Goal: Consume media (video, audio)

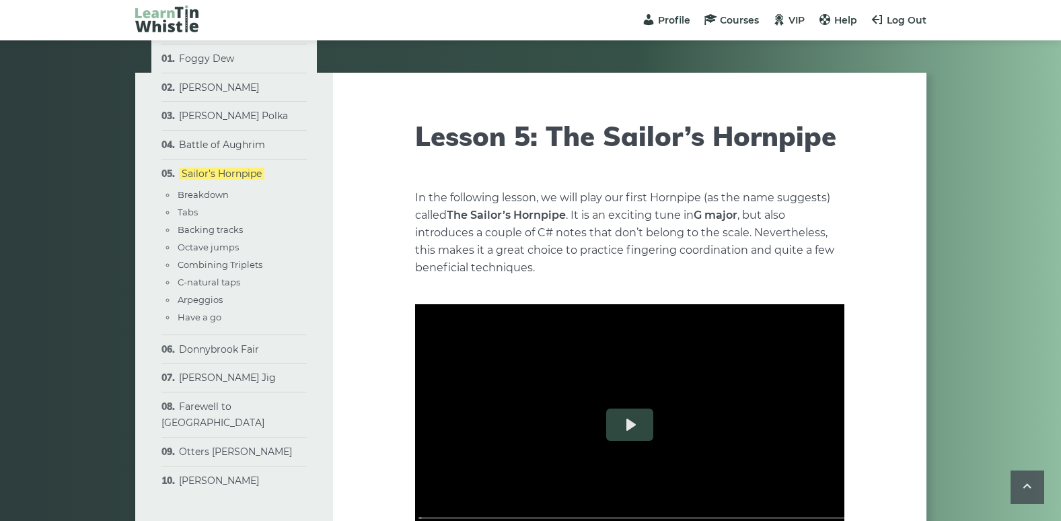
scroll to position [4429, 0]
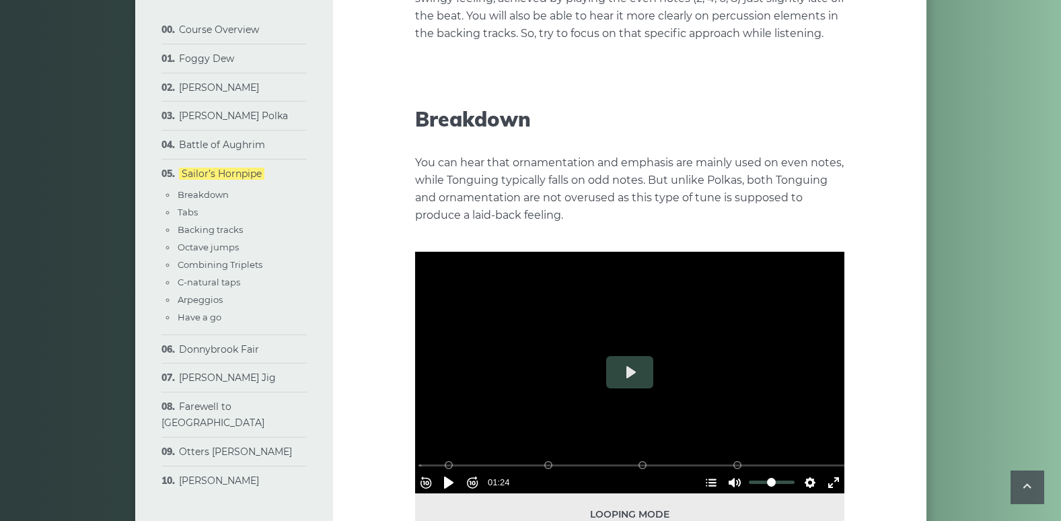
scroll to position [644, 0]
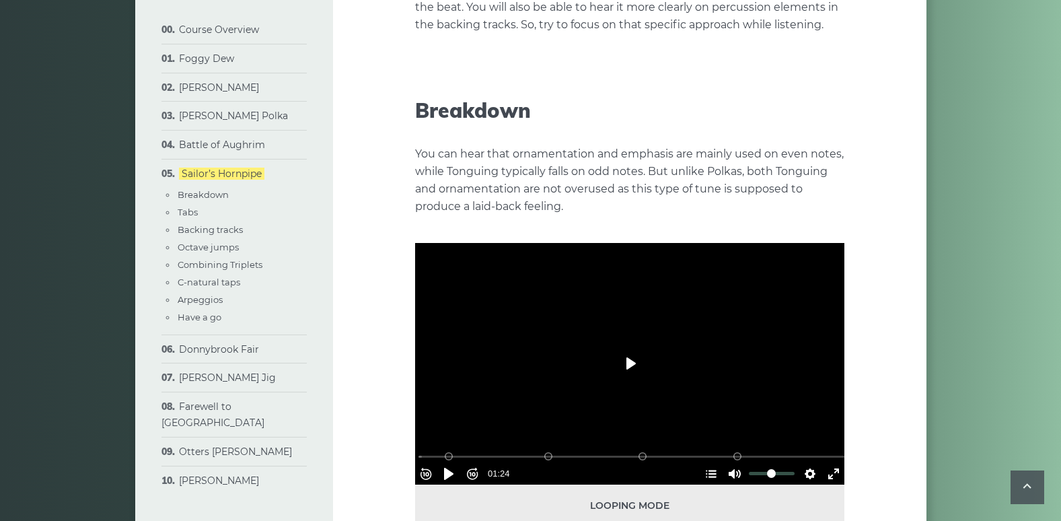
click at [629, 362] on button "Play" at bounding box center [629, 363] width 47 height 32
click at [459, 468] on button "Pause Play" at bounding box center [449, 474] width 22 height 22
click at [455, 464] on button "Pause Play" at bounding box center [449, 474] width 22 height 22
click at [431, 467] on button "Rewind 10s" at bounding box center [426, 474] width 22 height 22
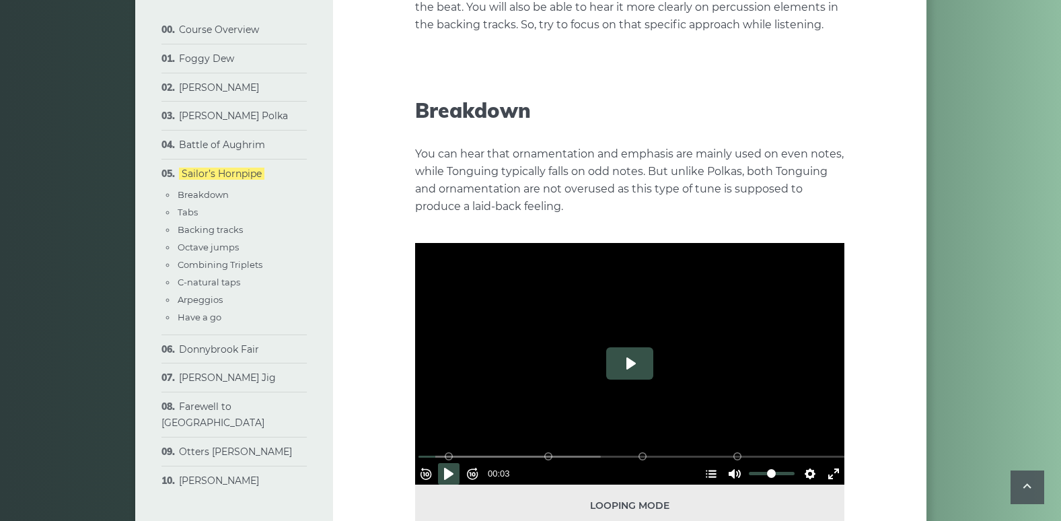
click at [614, 361] on button "Play" at bounding box center [629, 363] width 47 height 32
click at [456, 463] on button "Pause Play" at bounding box center [449, 474] width 22 height 22
click at [801, 468] on button "Settings" at bounding box center [811, 474] width 22 height 22
click at [798, 437] on button "Speed Normal" at bounding box center [772, 440] width 93 height 21
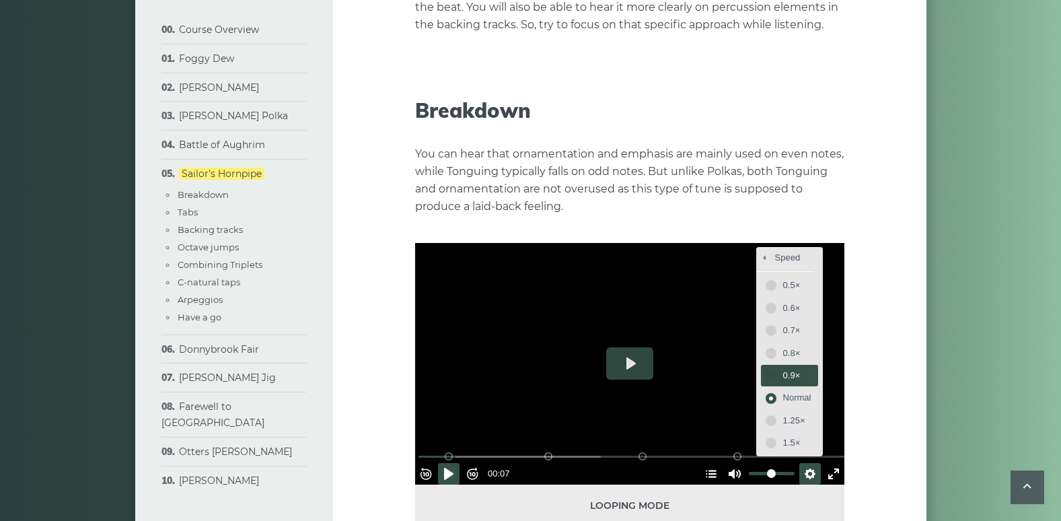
click at [761, 368] on button "0.9×" at bounding box center [789, 375] width 57 height 21
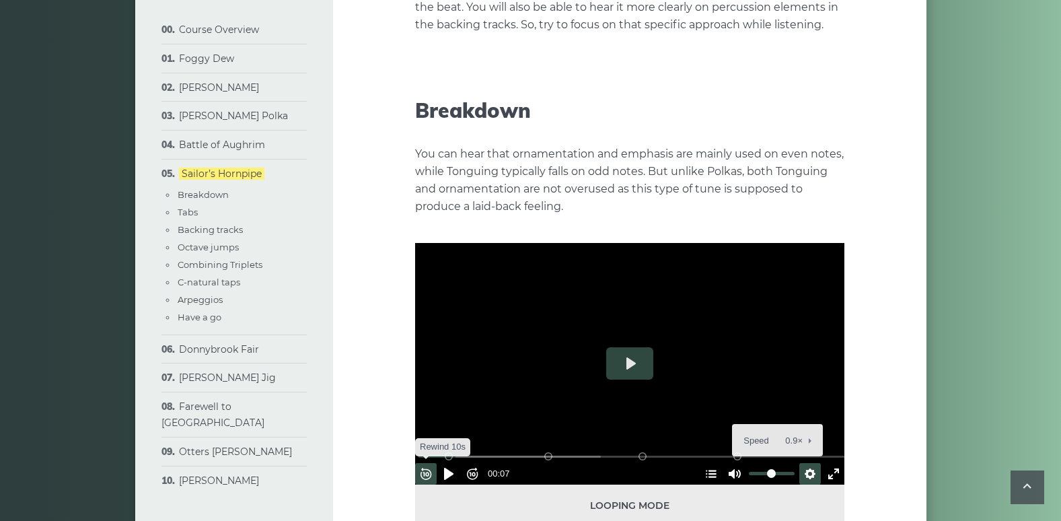
click at [431, 465] on button "Rewind 10s" at bounding box center [426, 474] width 22 height 22
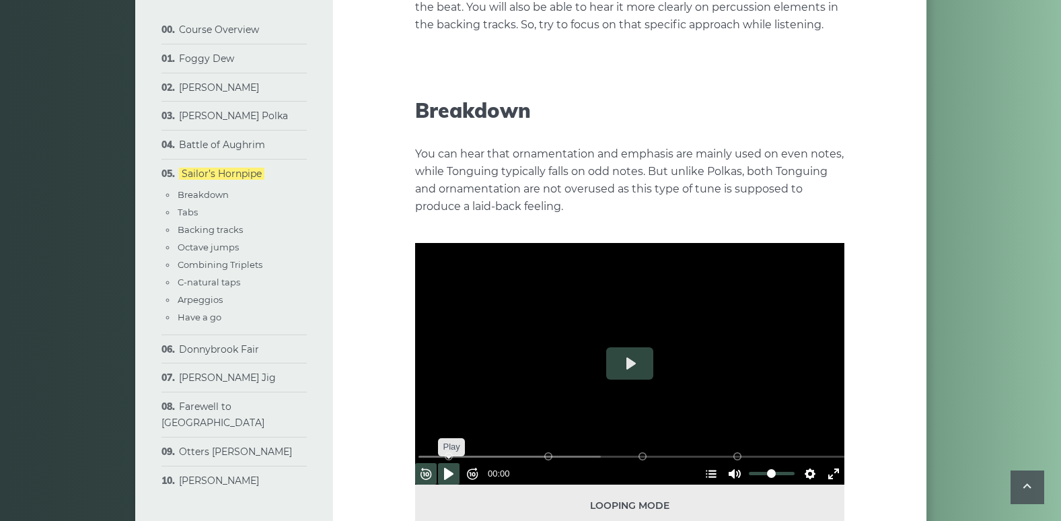
click at [451, 466] on button "Pause Play" at bounding box center [449, 474] width 22 height 22
click at [428, 450] on input "Seek" at bounding box center [633, 456] width 428 height 13
click at [451, 464] on button "Pause Play" at bounding box center [449, 474] width 22 height 22
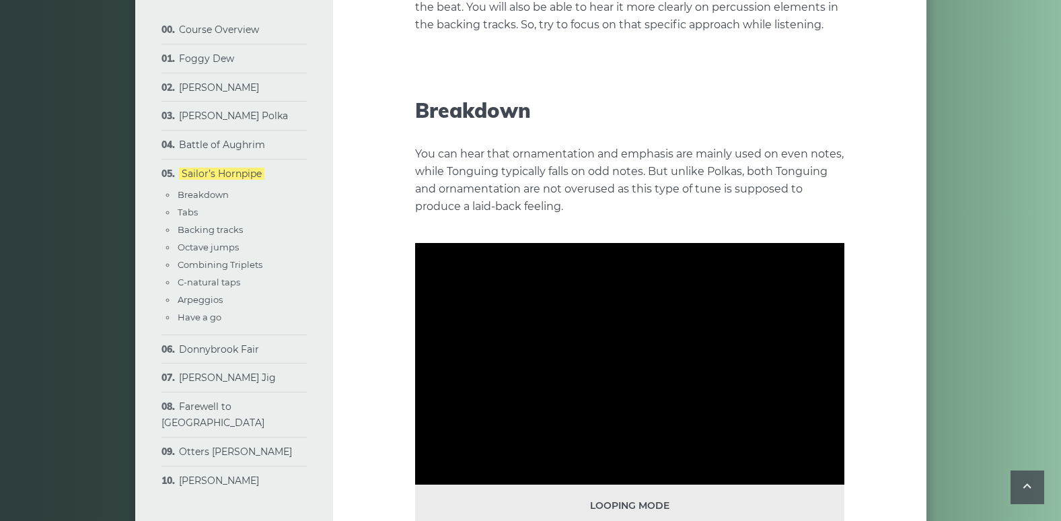
type input "***"
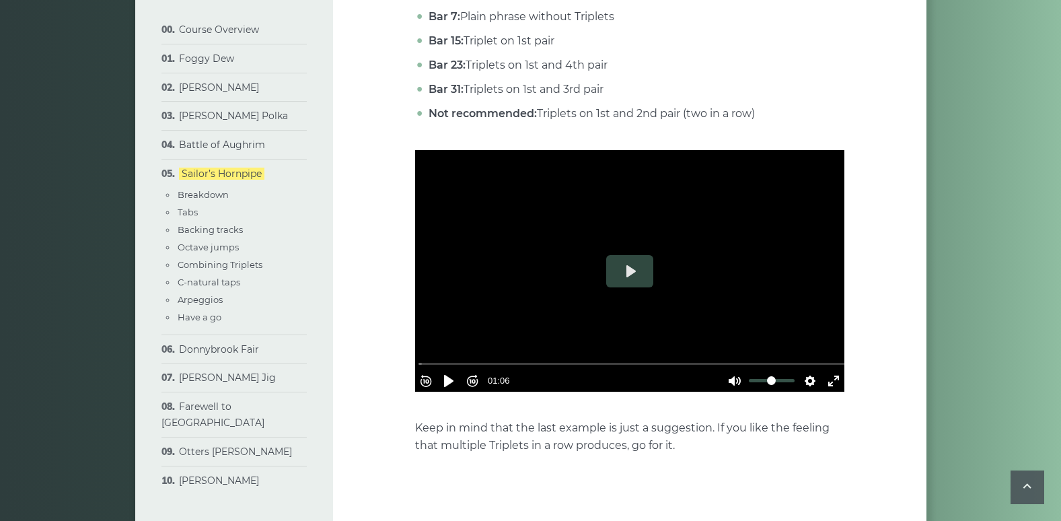
scroll to position [3392, 0]
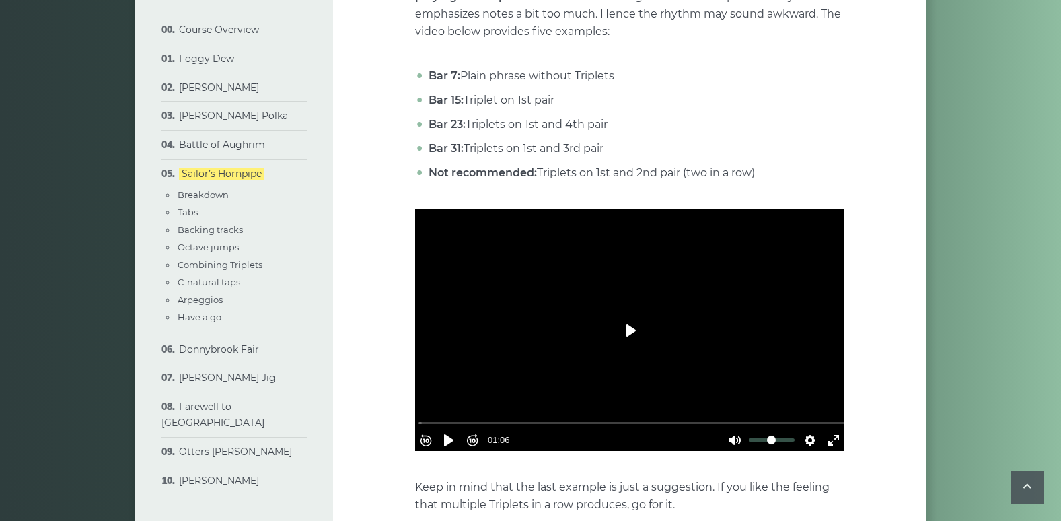
click at [635, 337] on button "Play" at bounding box center [629, 330] width 47 height 32
click at [425, 431] on button "Rewind 10s" at bounding box center [426, 440] width 22 height 22
click at [430, 431] on button "Rewind 10s" at bounding box center [426, 440] width 22 height 22
click at [429, 429] on button "Rewind 10s" at bounding box center [426, 440] width 22 height 22
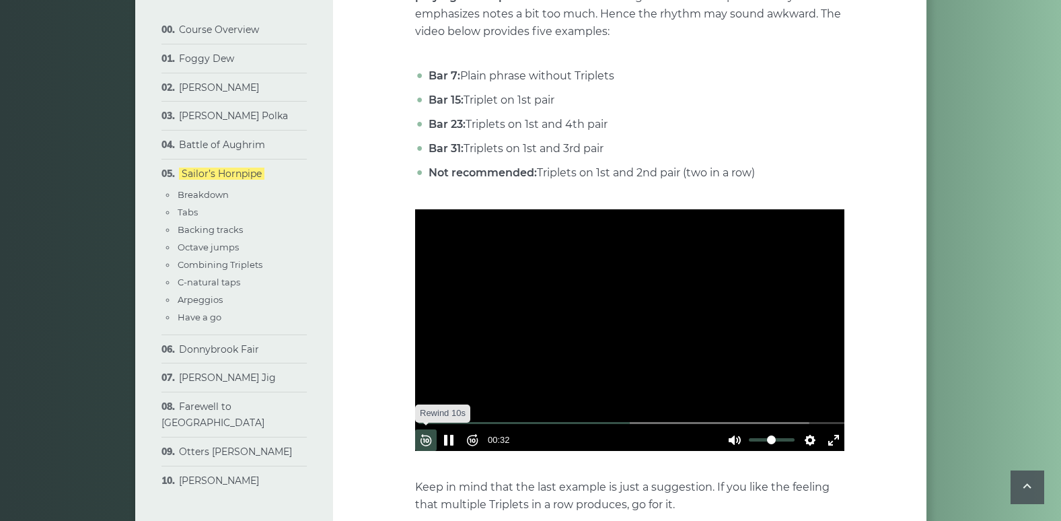
click at [429, 429] on button "Rewind 10s" at bounding box center [426, 440] width 22 height 22
click at [478, 432] on button "Forward 10s" at bounding box center [473, 440] width 22 height 22
click at [460, 429] on button "Pause Play" at bounding box center [449, 440] width 22 height 22
click at [454, 432] on button "Pause Play" at bounding box center [449, 440] width 22 height 22
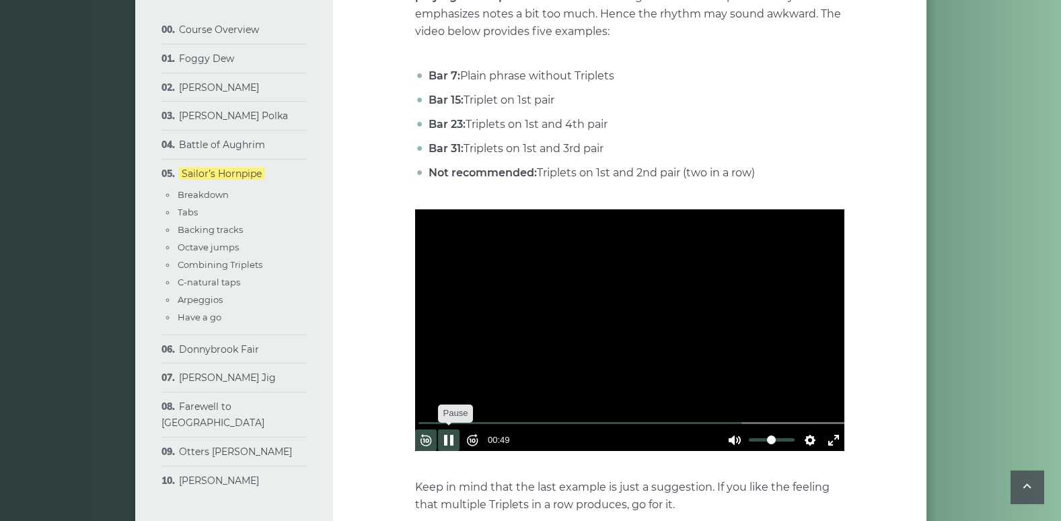
type input "*****"
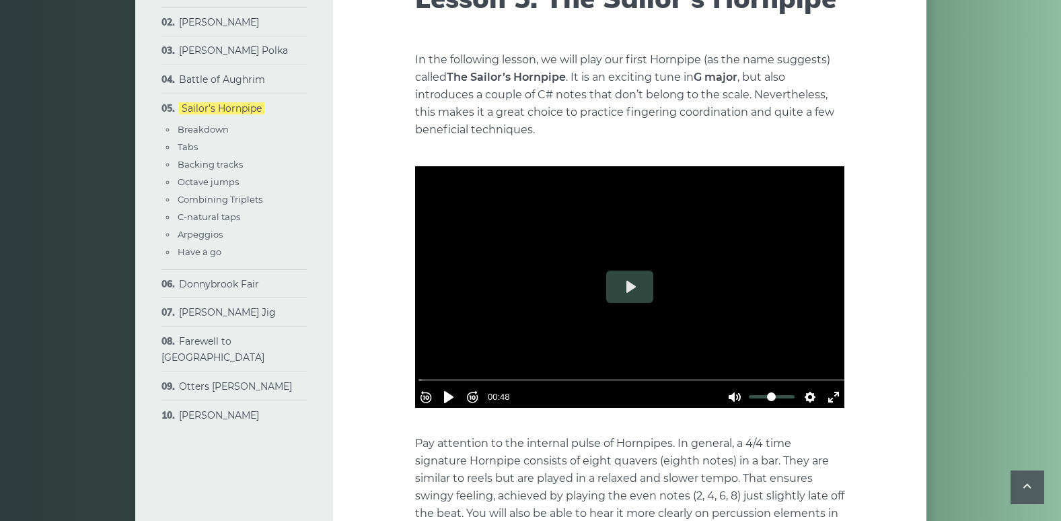
scroll to position [0, 0]
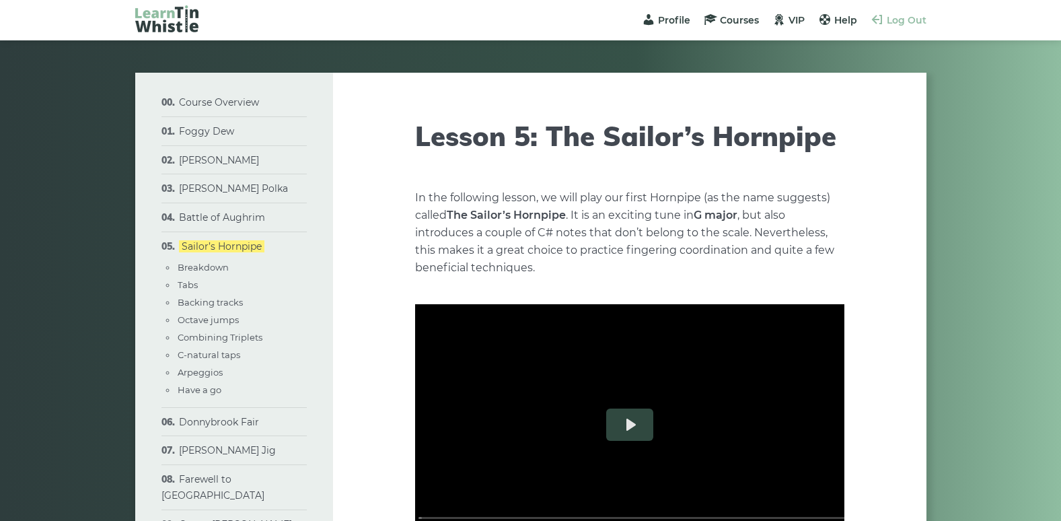
click at [907, 21] on span "Log Out" at bounding box center [907, 20] width 40 height 12
